Goal: Task Accomplishment & Management: Manage account settings

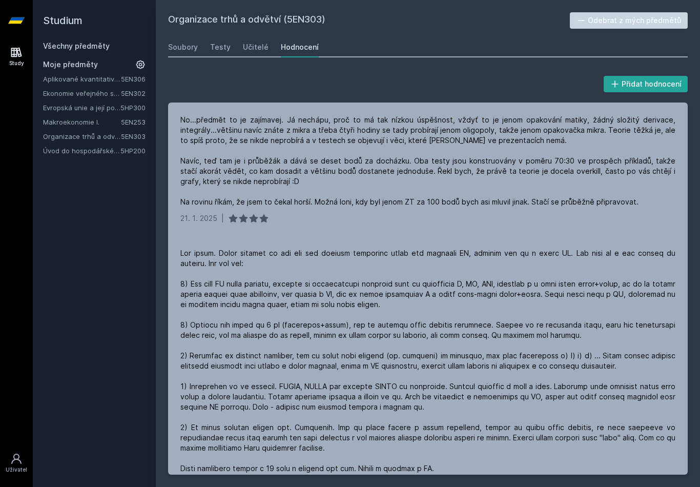
scroll to position [1445, 0]
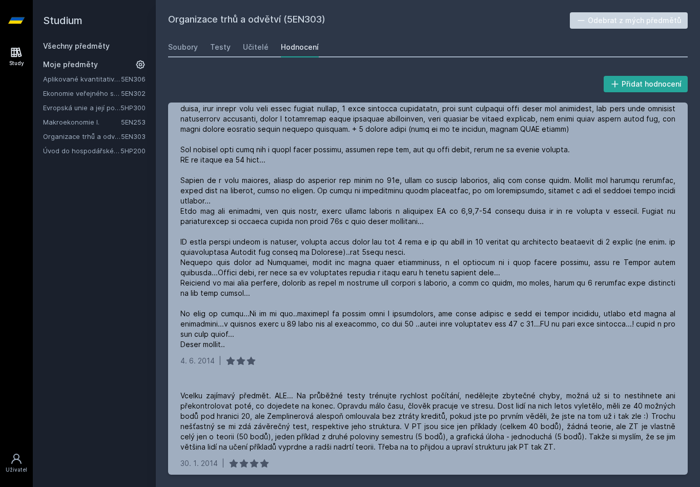
click at [12, 24] on icon at bounding box center [16, 20] width 16 height 6
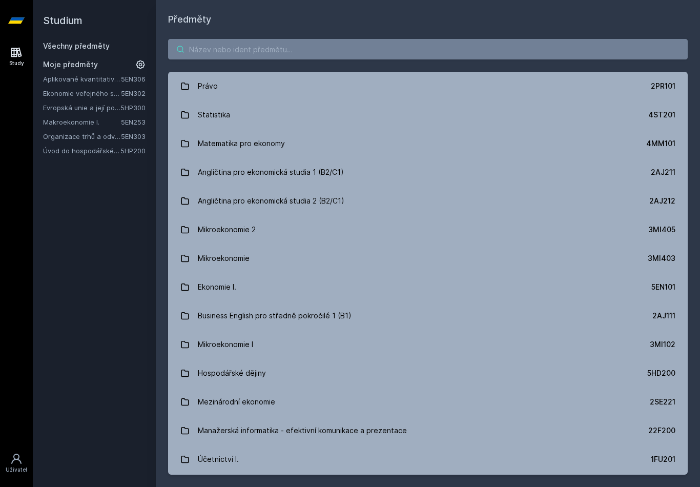
click at [326, 56] on input "search" at bounding box center [427, 49] width 519 height 20
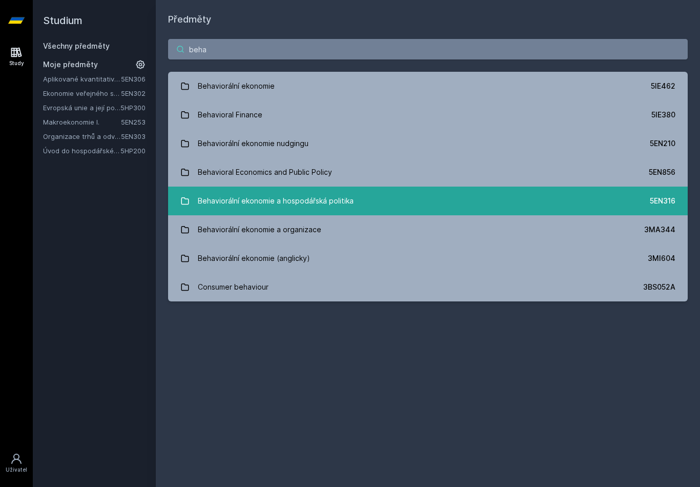
type input "beha"
click at [283, 202] on div "Behaviorální ekonomie a hospodářská politika" at bounding box center [276, 201] width 156 height 20
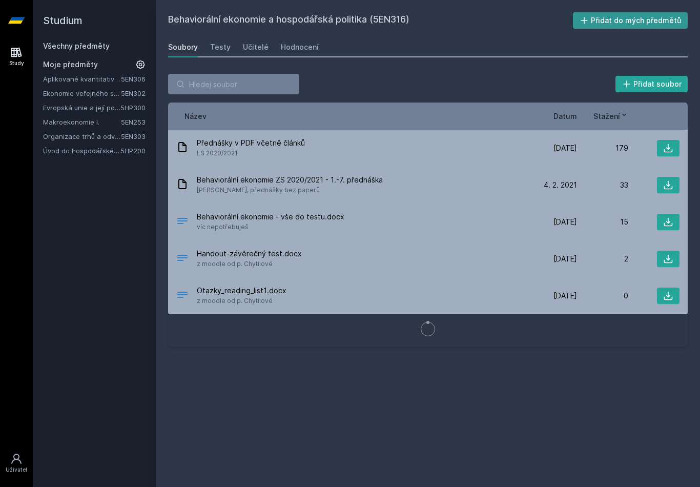
click at [599, 21] on button "Přidat do mých předmětů" at bounding box center [630, 20] width 115 height 16
click at [58, 44] on link "Všechny předměty" at bounding box center [76, 45] width 67 height 9
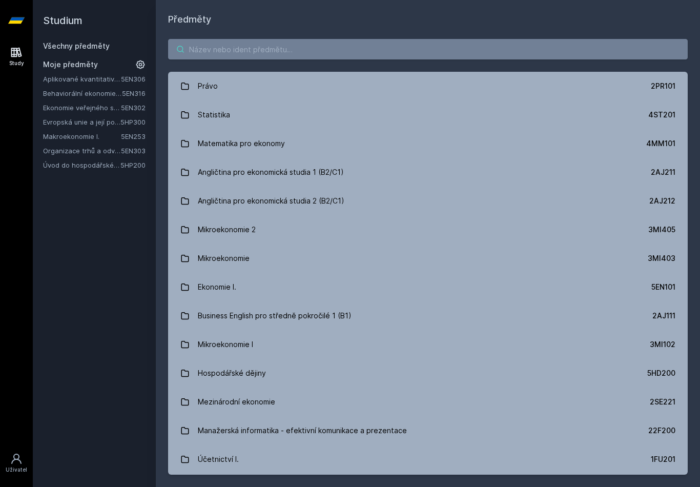
click at [217, 54] on input "search" at bounding box center [427, 49] width 519 height 20
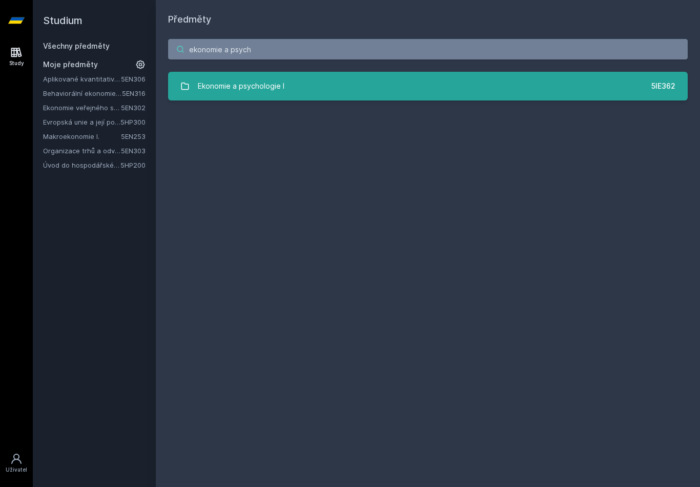
type input "ekonomie a psych"
click at [242, 93] on div "Ekonomie a psychologie I" at bounding box center [241, 86] width 87 height 20
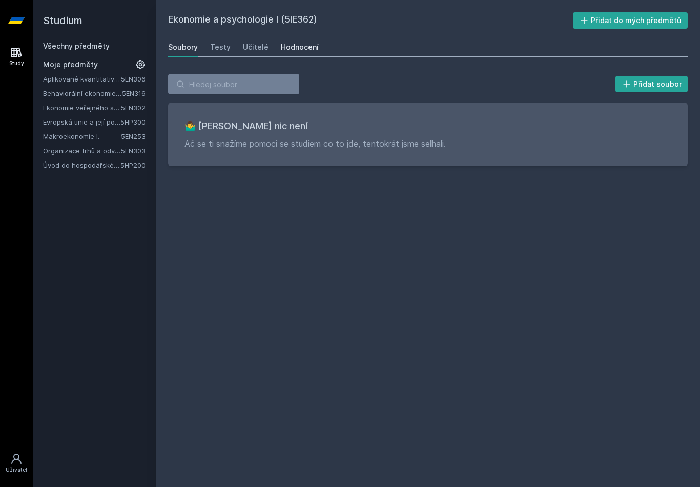
click at [293, 47] on div "Hodnocení" at bounding box center [300, 47] width 38 height 10
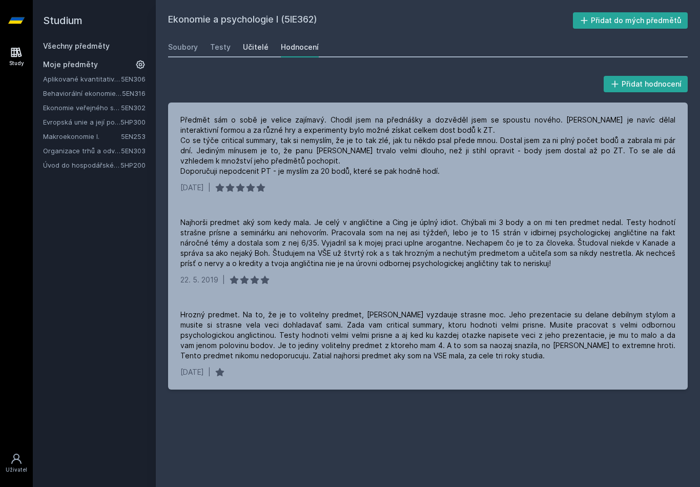
click at [254, 48] on div "Učitelé" at bounding box center [256, 47] width 26 height 10
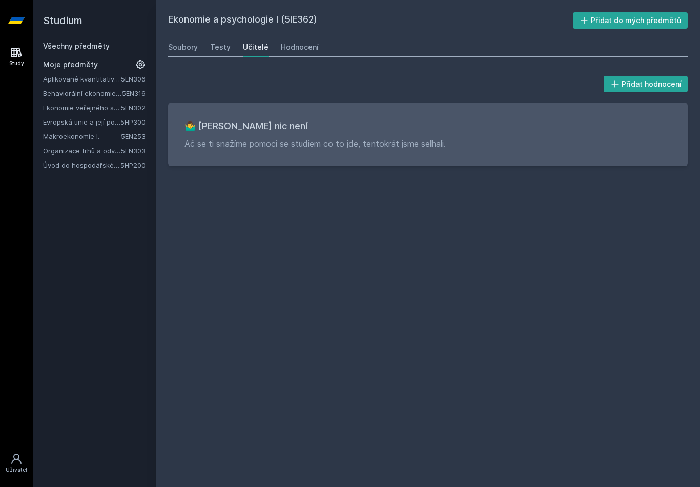
scroll to position [16, 0]
